Goal: Task Accomplishment & Management: Manage account settings

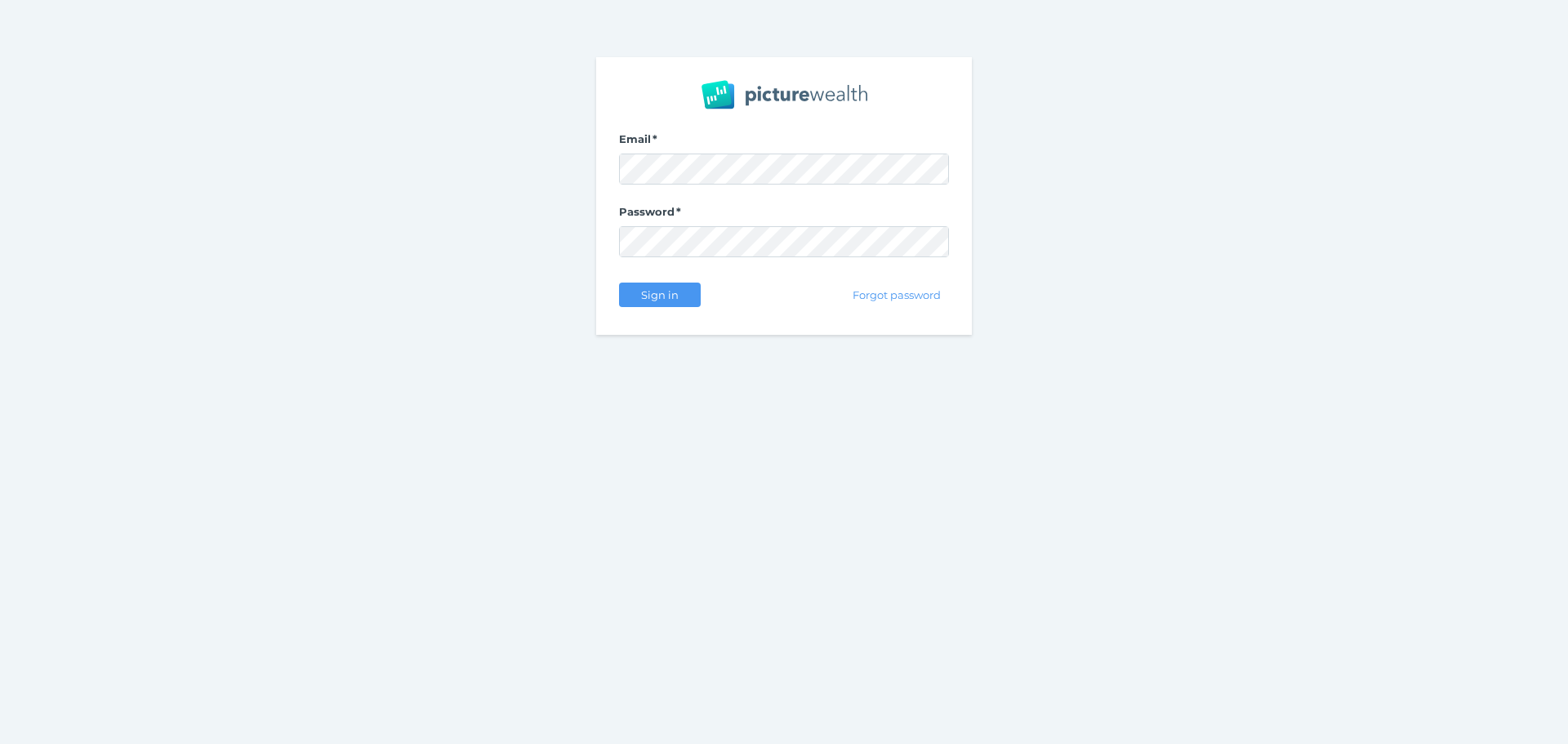
click at [702, 292] on div "Sign in Forgot password" at bounding box center [783, 295] width 330 height 34
click at [684, 288] on span "Sign in" at bounding box center [660, 295] width 51 height 13
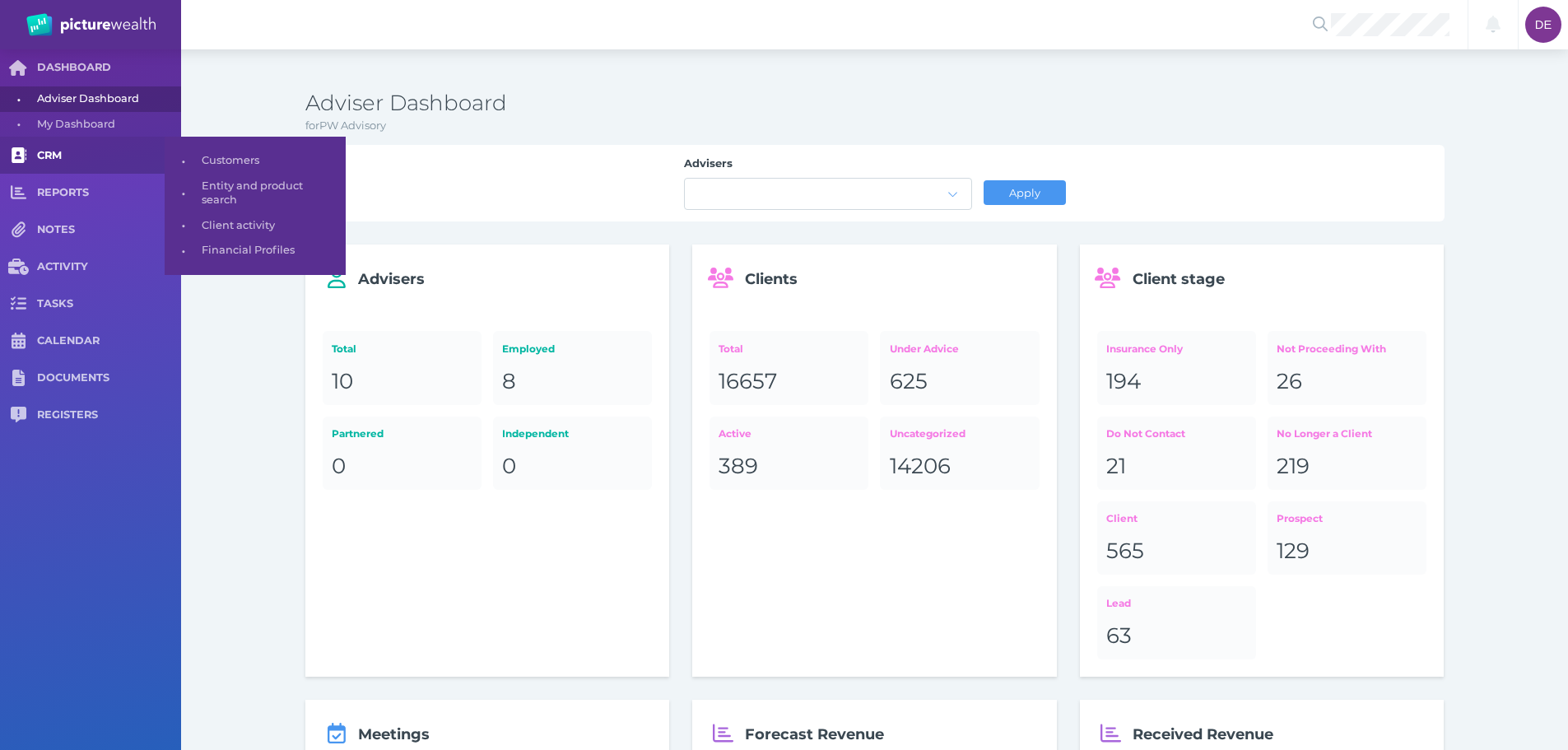
click at [138, 155] on span "CRM" at bounding box center [109, 156] width 144 height 14
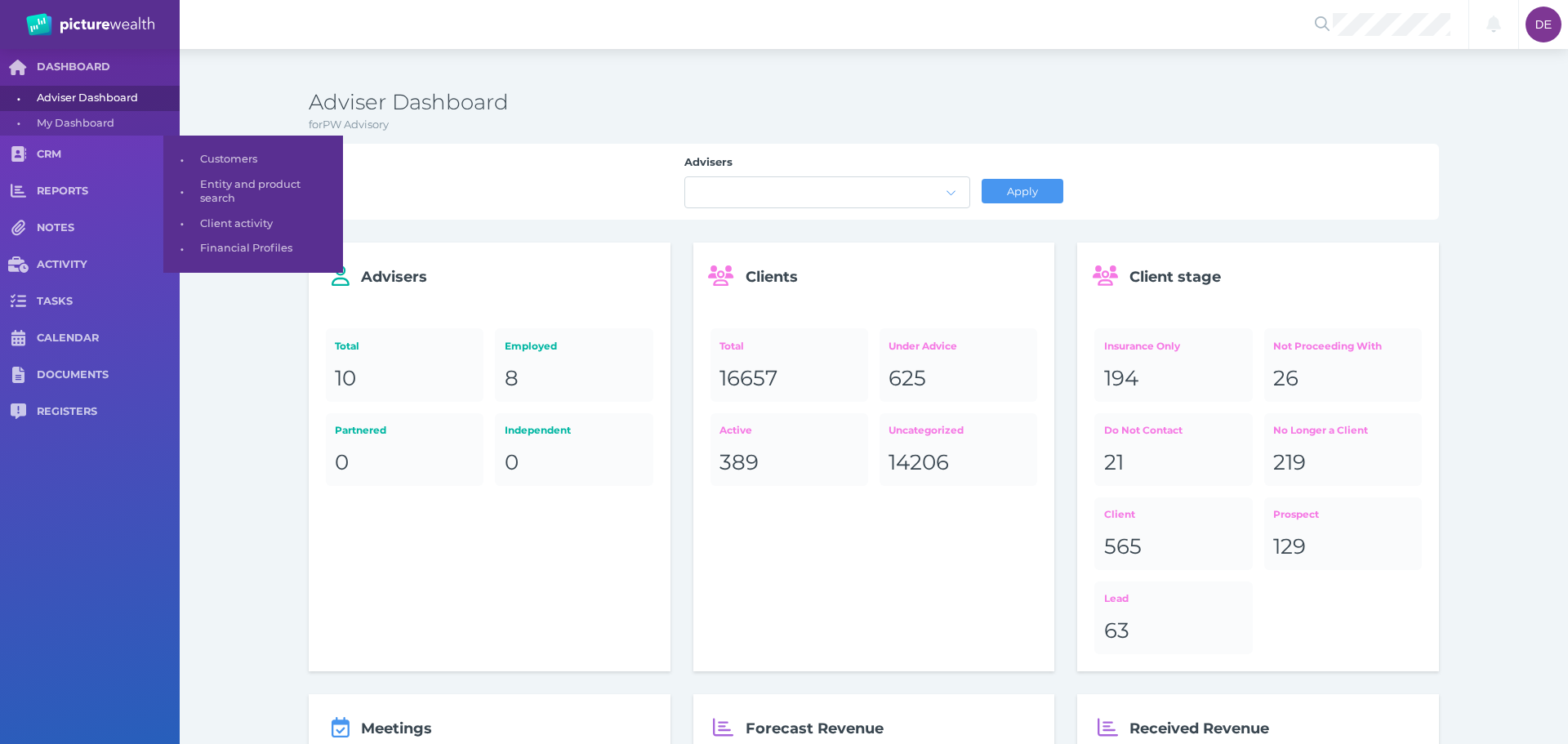
select select "25"
